Goal: Transaction & Acquisition: Subscribe to service/newsletter

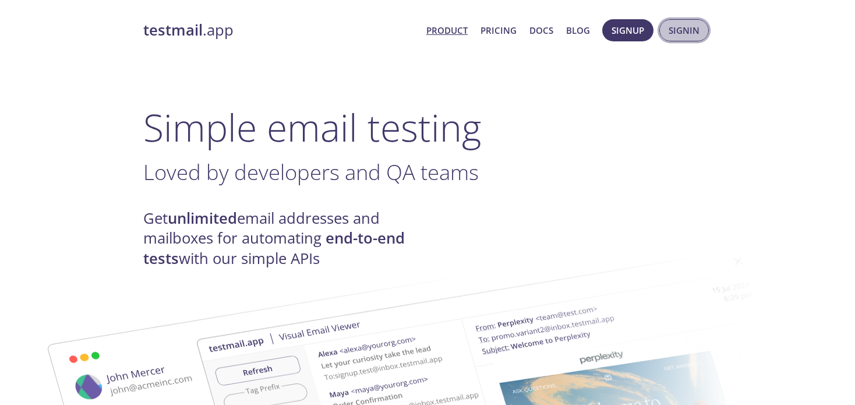
click at [676, 30] on span "Signin" at bounding box center [684, 30] width 31 height 15
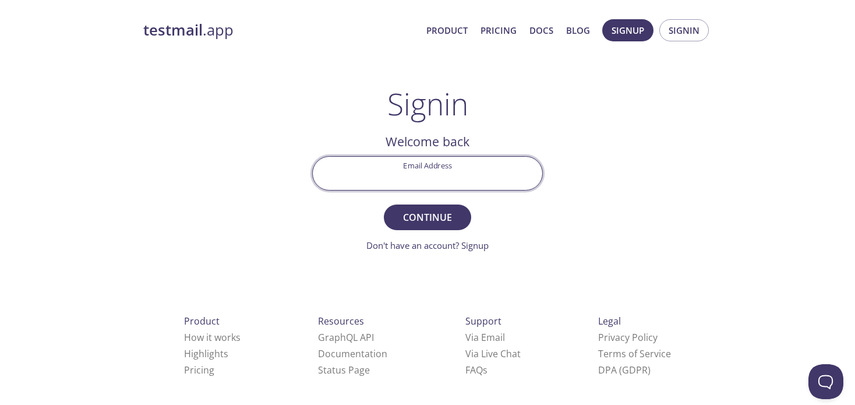
click at [398, 167] on input "Email Address" at bounding box center [428, 173] width 230 height 33
type input "[PERSON_NAME][EMAIL_ADDRESS][PERSON_NAME][DOMAIN_NAME]"
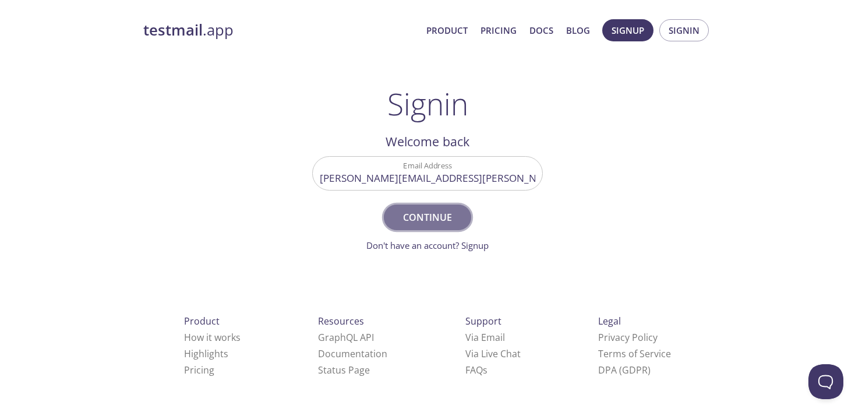
click at [424, 218] on span "Continue" at bounding box center [428, 217] width 62 height 16
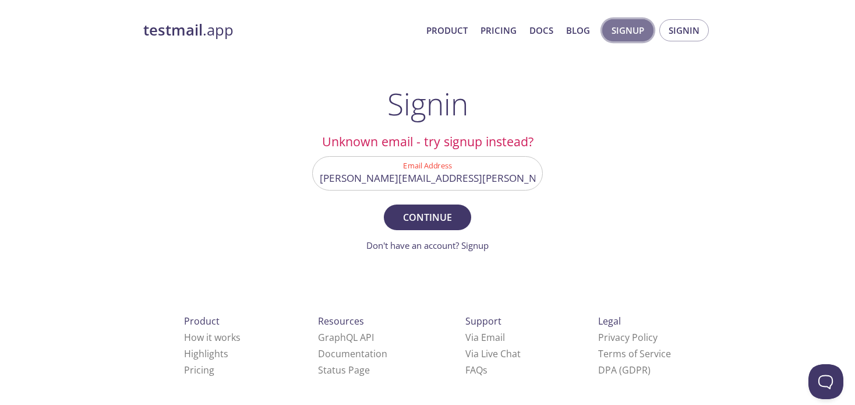
click at [644, 33] on span "Signup" at bounding box center [628, 30] width 33 height 15
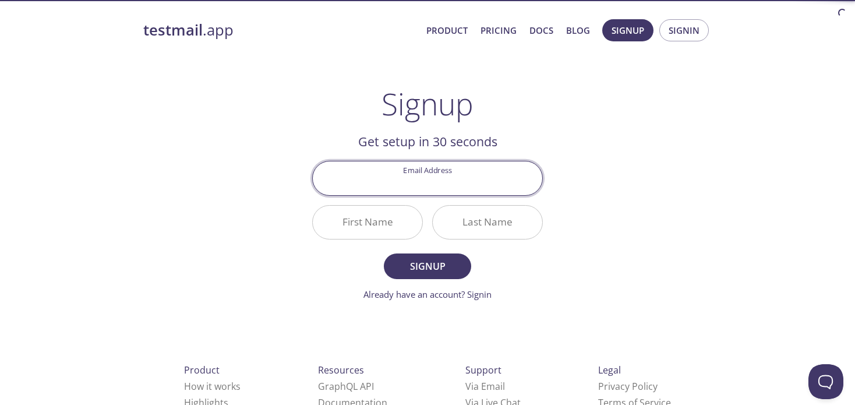
click at [411, 181] on input "Email Address" at bounding box center [428, 177] width 230 height 33
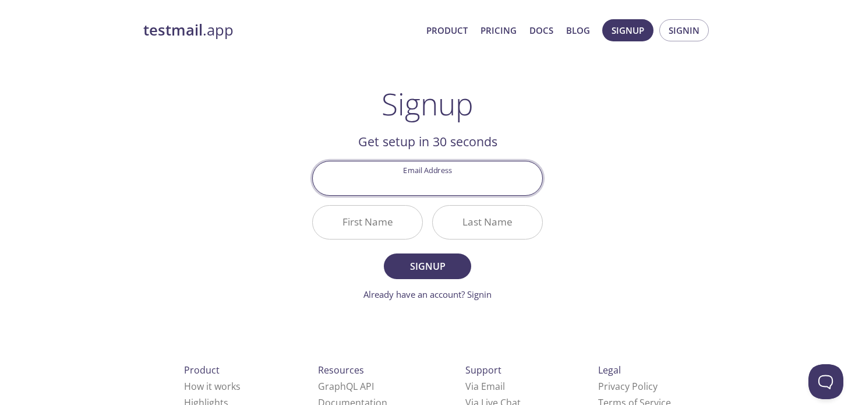
click at [470, 192] on input "Email Address" at bounding box center [428, 177] width 230 height 33
type input "[PERSON_NAME][EMAIL_ADDRESS][PERSON_NAME][DOMAIN_NAME]"
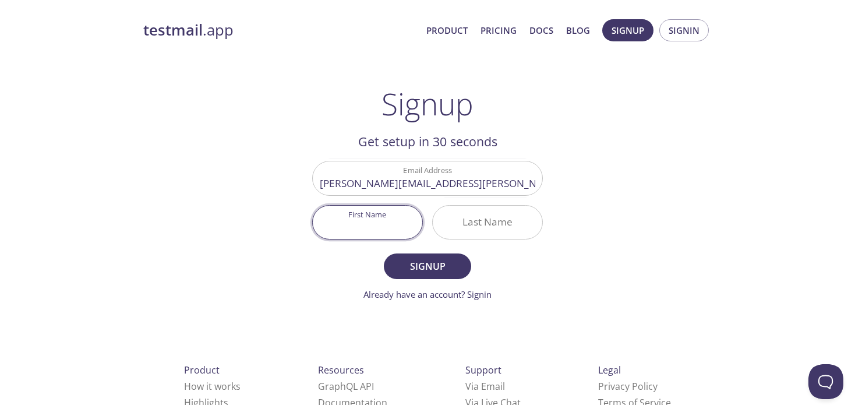
click at [388, 224] on input "First Name" at bounding box center [368, 222] width 110 height 33
type input "[PERSON_NAME]"
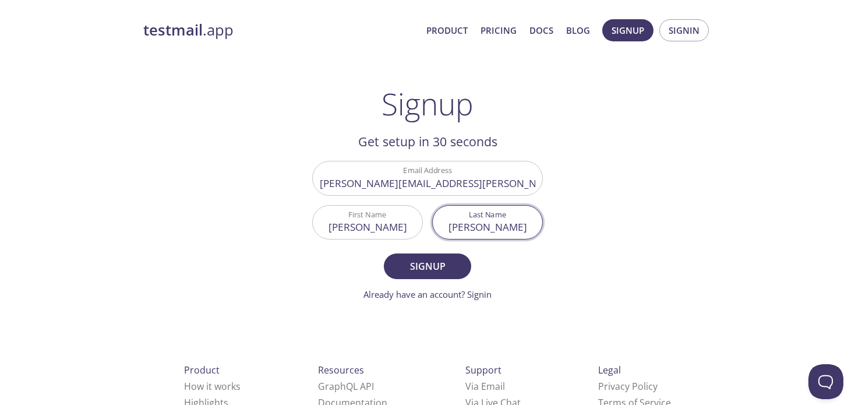
type input "[PERSON_NAME]"
click at [384, 253] on button "Signup" at bounding box center [427, 266] width 87 height 26
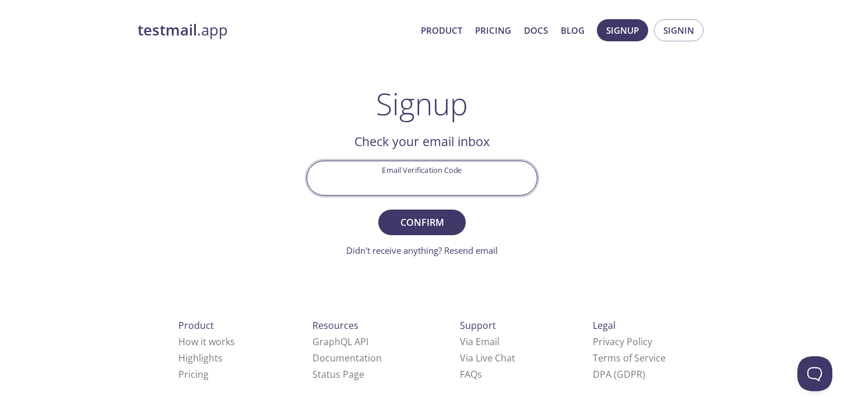
click at [438, 180] on input "Email Verification Code" at bounding box center [422, 177] width 230 height 33
paste input "9CUFC3K"
type input "9CUFC3K"
click at [422, 219] on span "Confirm" at bounding box center [422, 222] width 62 height 16
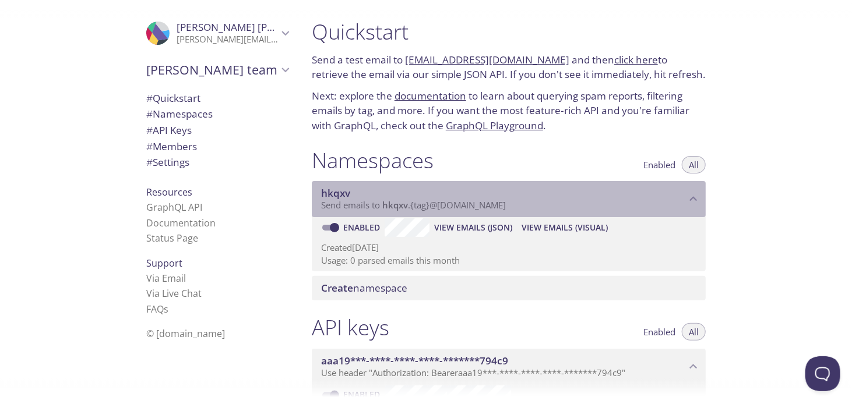
click at [522, 196] on span "hkqxv" at bounding box center [503, 193] width 365 height 13
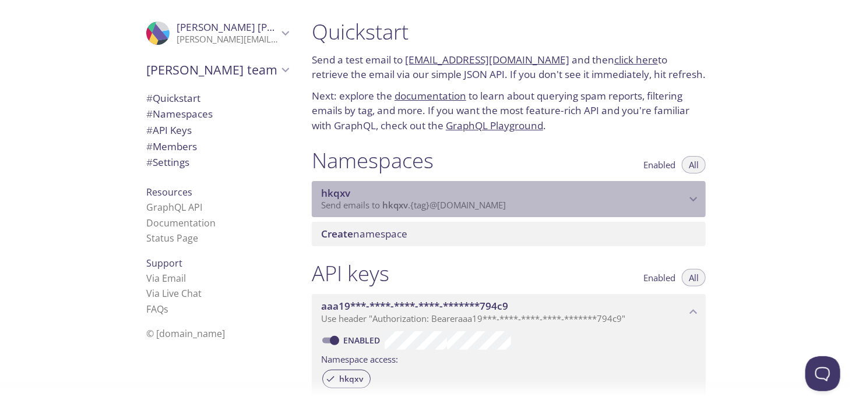
click at [522, 196] on span "hkqxv" at bounding box center [503, 193] width 365 height 13
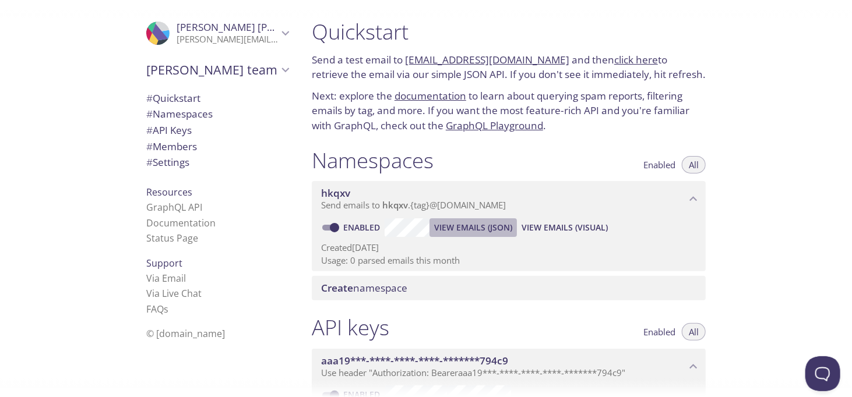
click at [471, 229] on span "View Emails (JSON)" at bounding box center [473, 228] width 78 height 14
